Goal: Task Accomplishment & Management: Complete application form

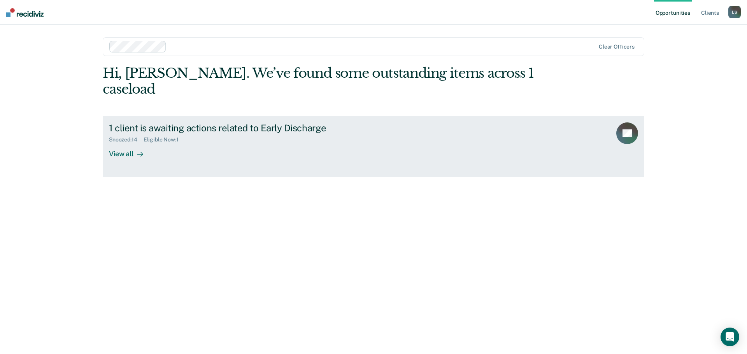
click at [132, 143] on div "View all" at bounding box center [131, 150] width 44 height 15
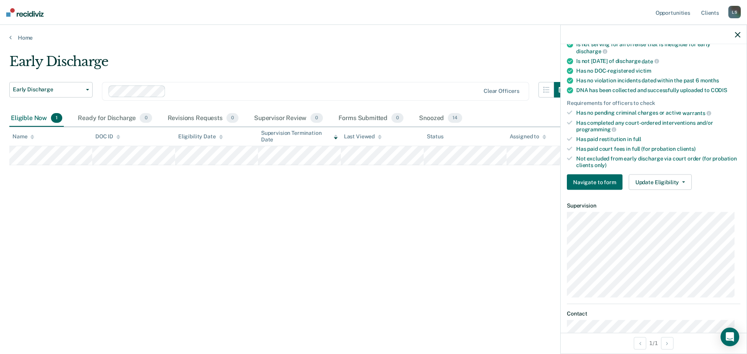
scroll to position [156, 0]
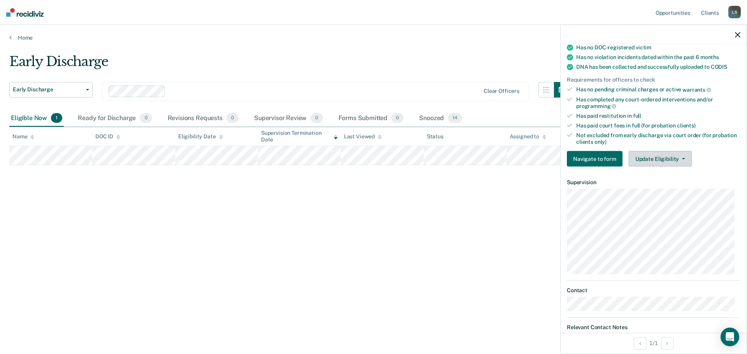
click at [682, 159] on icon "button" at bounding box center [683, 159] width 3 height 2
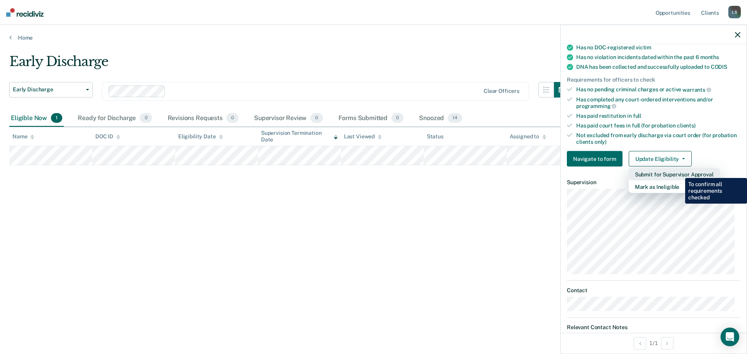
click at [679, 172] on button "Submit for Supervisor Approval" at bounding box center [674, 174] width 91 height 12
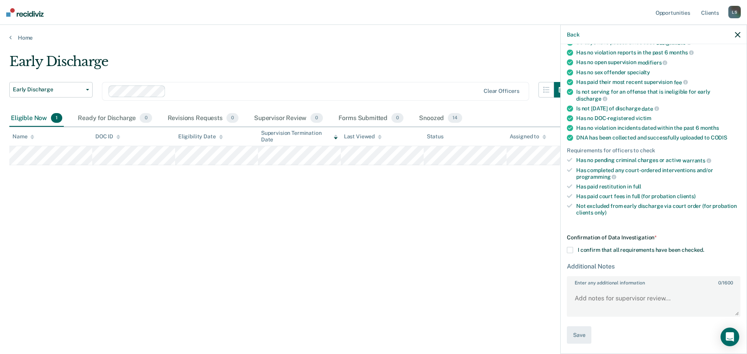
click at [570, 251] on span at bounding box center [570, 250] width 6 height 6
click at [704, 247] on input "I confirm that all requirements have been checked." at bounding box center [704, 247] width 0 height 0
click at [582, 338] on button "Save" at bounding box center [579, 336] width 25 height 18
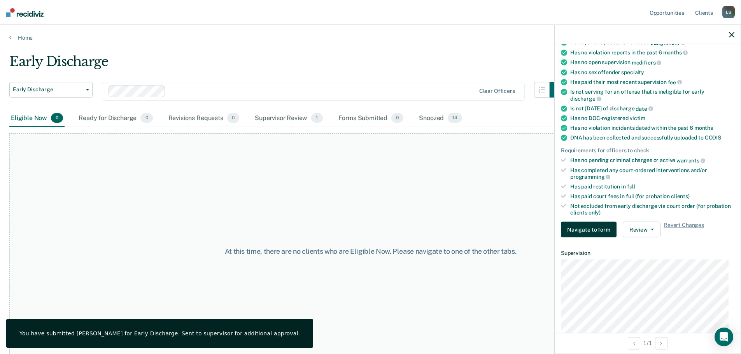
click at [594, 229] on button "Navigate to form" at bounding box center [589, 230] width 56 height 16
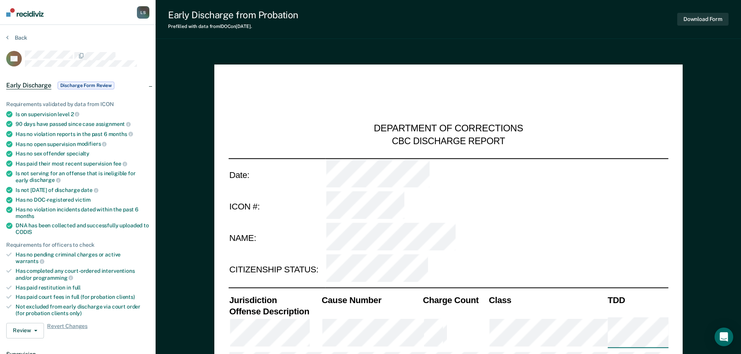
type textarea "x"
